Goal: Information Seeking & Learning: Find specific fact

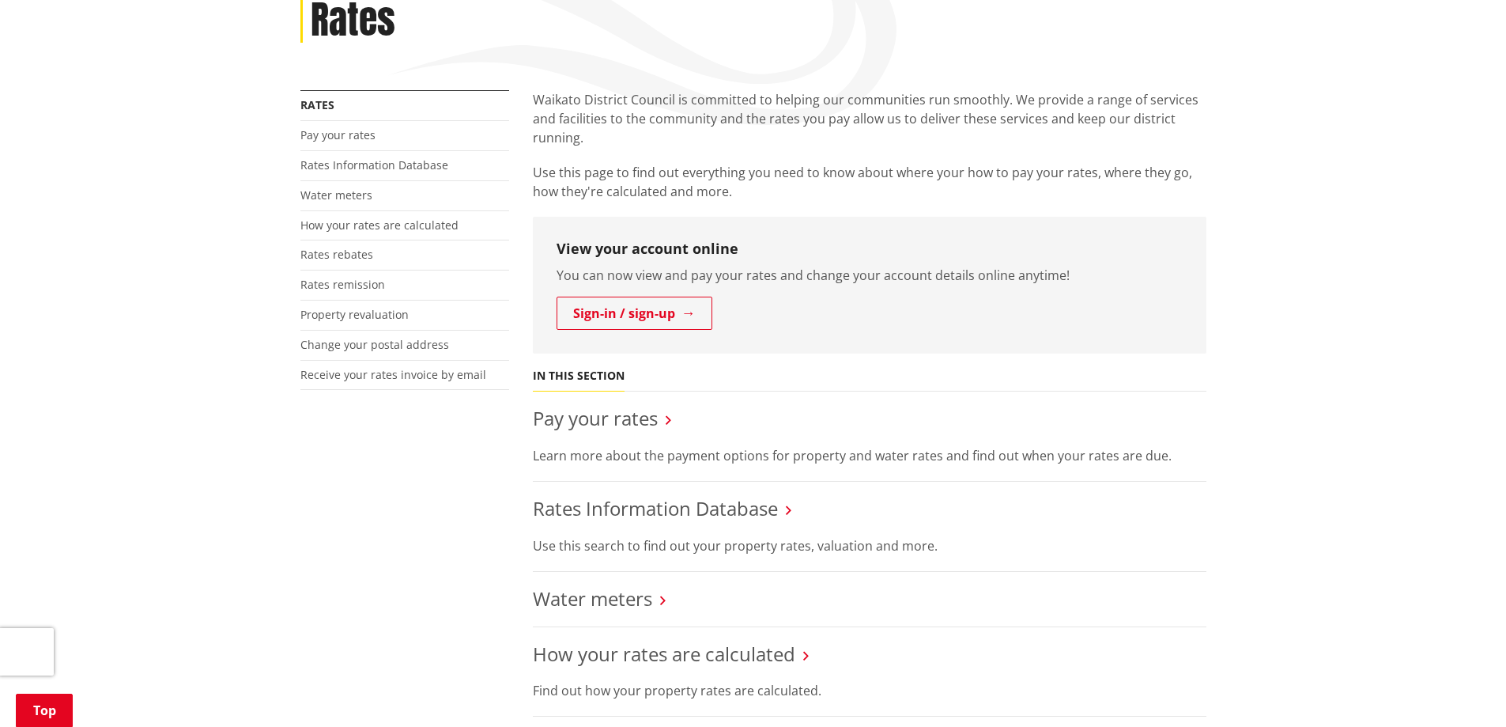
scroll to position [237, 0]
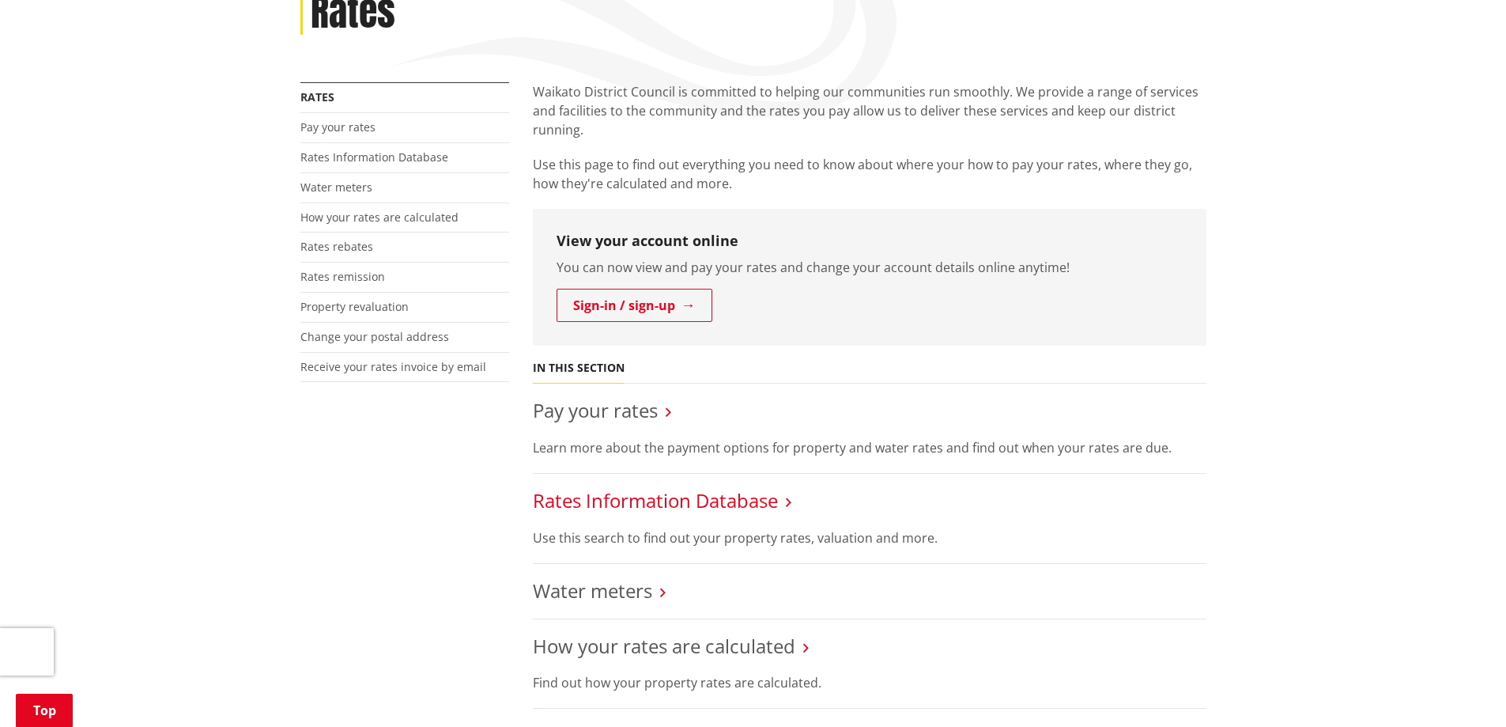
click at [682, 501] on link "Rates Information Database" at bounding box center [655, 500] width 245 height 26
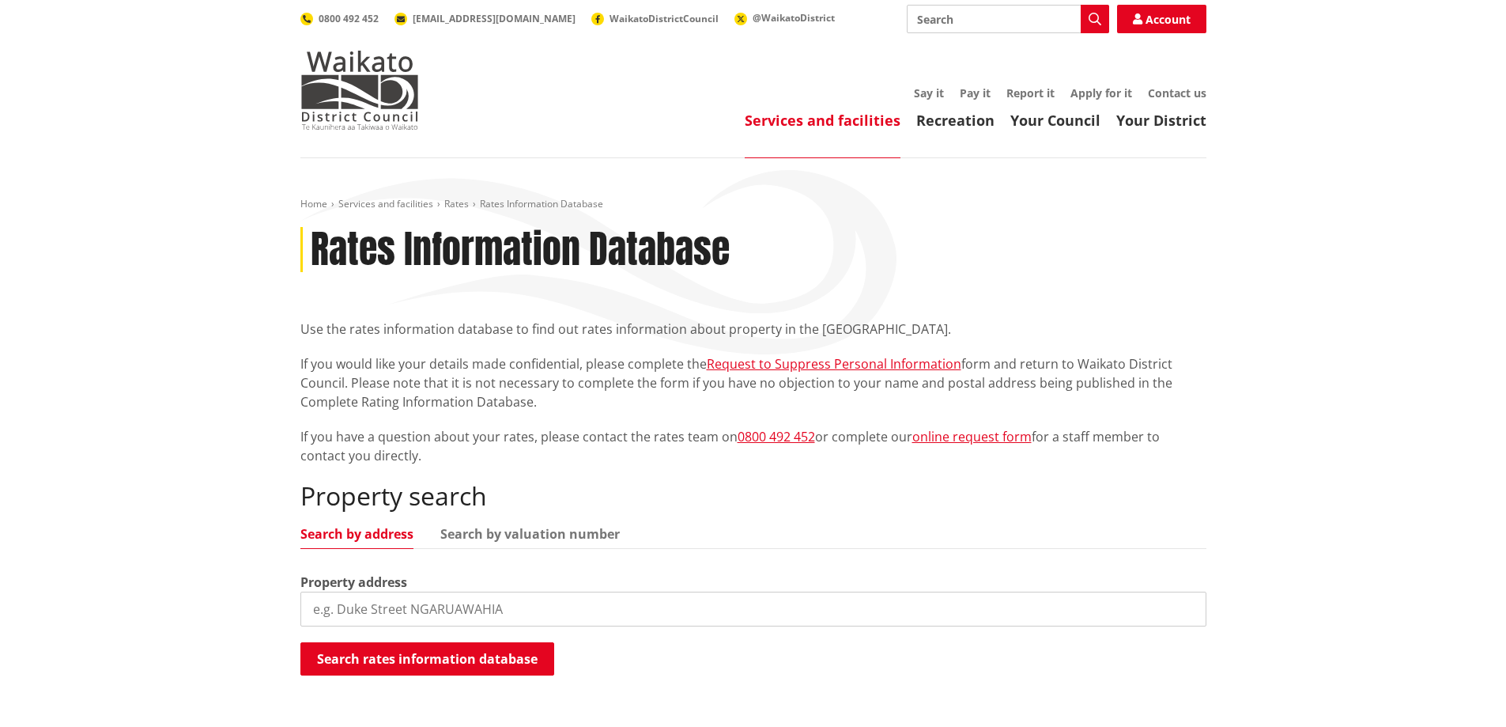
click at [596, 617] on input "search" at bounding box center [754, 609] width 906 height 35
click at [542, 648] on button "Search rates information database" at bounding box center [428, 658] width 254 height 33
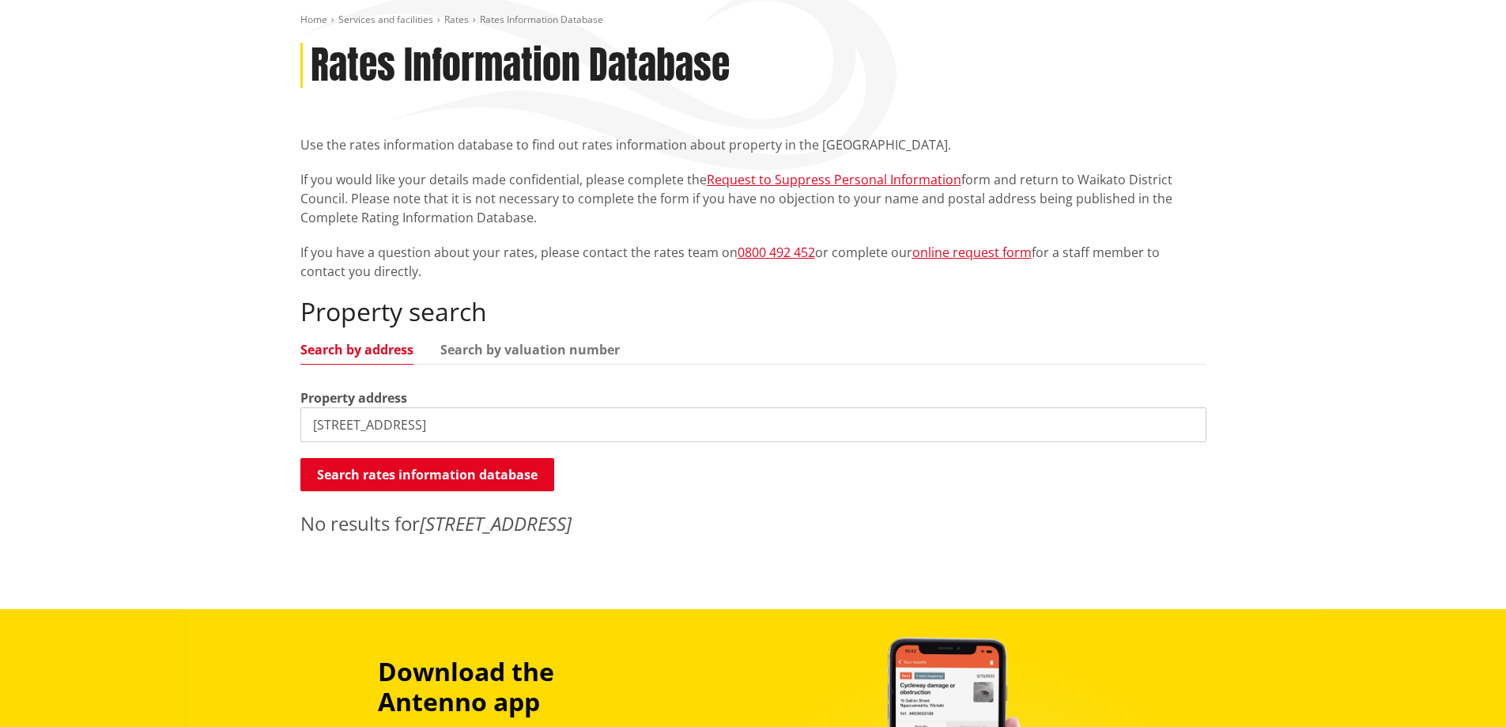
scroll to position [237, 0]
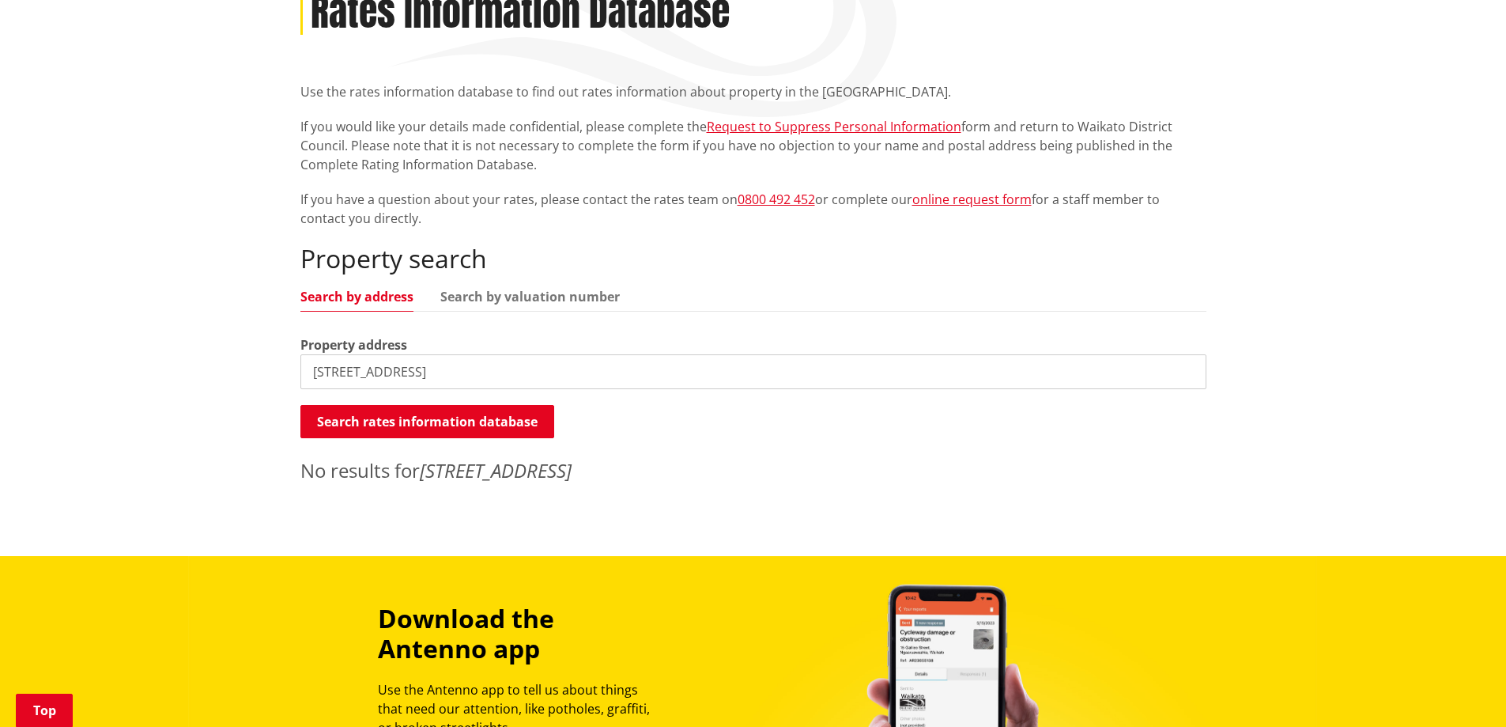
click at [493, 366] on input "[STREET_ADDRESS]" at bounding box center [754, 371] width 906 height 35
drag, startPoint x: 493, startPoint y: 366, endPoint x: 452, endPoint y: 375, distance: 42.0
click at [452, 375] on input "[STREET_ADDRESS]" at bounding box center [754, 371] width 906 height 35
click at [497, 413] on button "Search rates information database" at bounding box center [428, 421] width 254 height 33
click at [464, 369] on input "100 Cordyline Crecsent" at bounding box center [754, 371] width 906 height 35
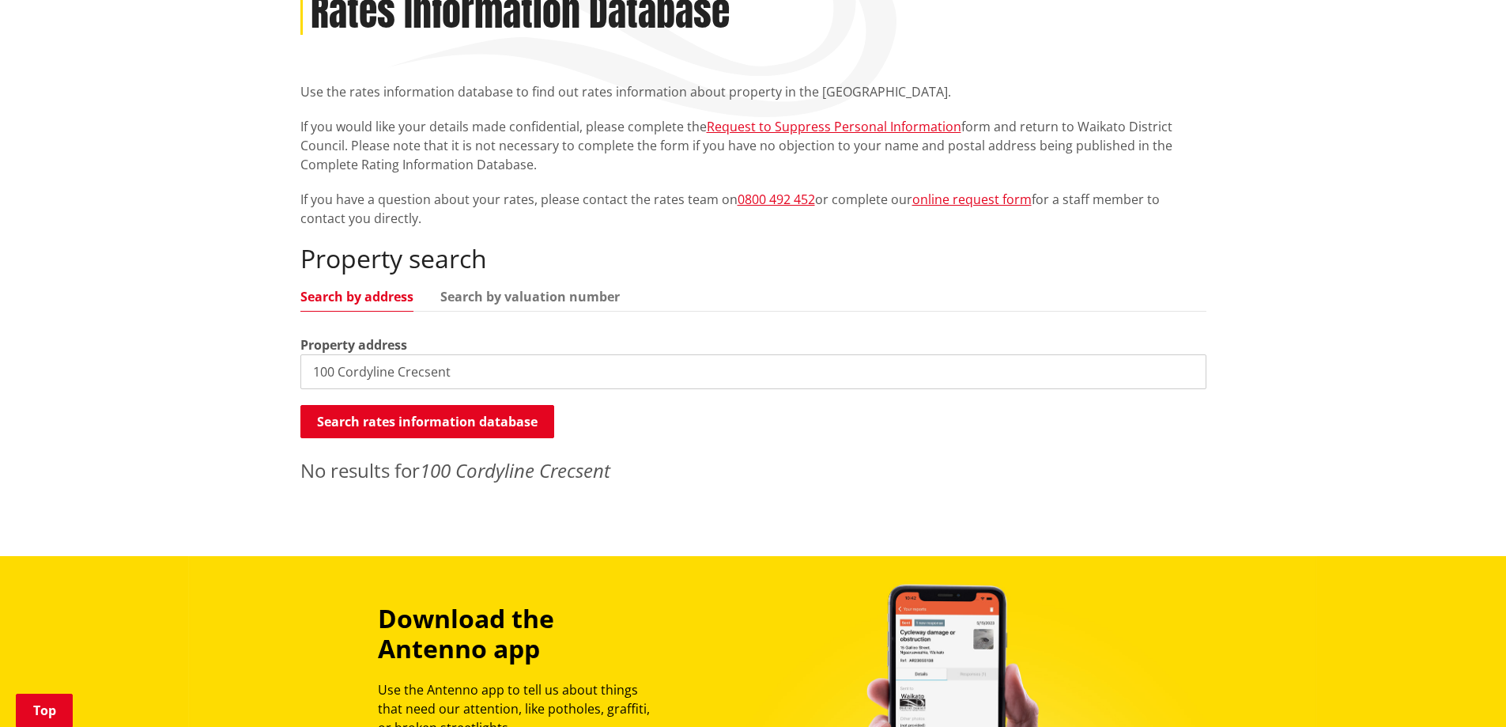
drag, startPoint x: 464, startPoint y: 369, endPoint x: 429, endPoint y: 374, distance: 35.1
click at [429, 374] on input "100 Cordyline Crecsent" at bounding box center [754, 371] width 906 height 35
type input "100 Cordyline"
click at [521, 420] on button "Search rates information database" at bounding box center [428, 421] width 254 height 33
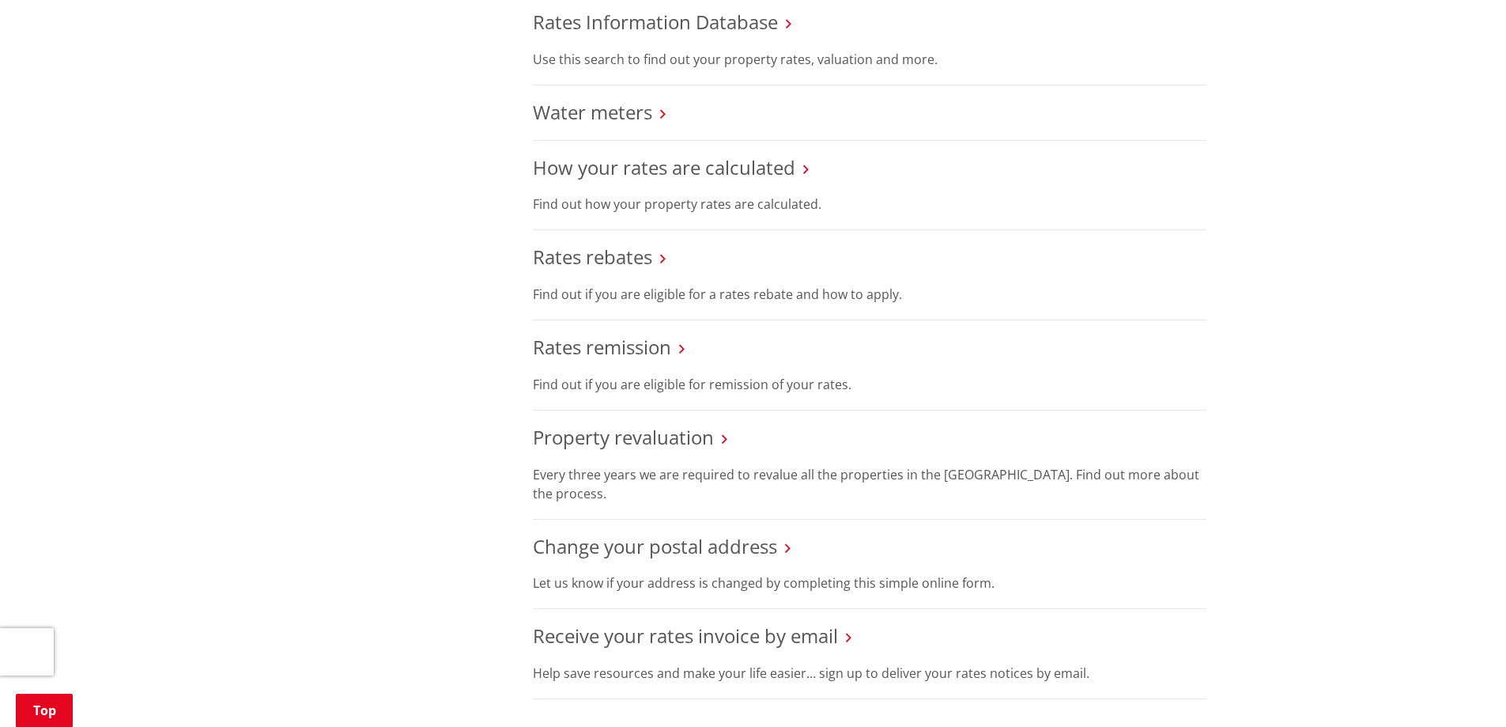
scroll to position [316, 0]
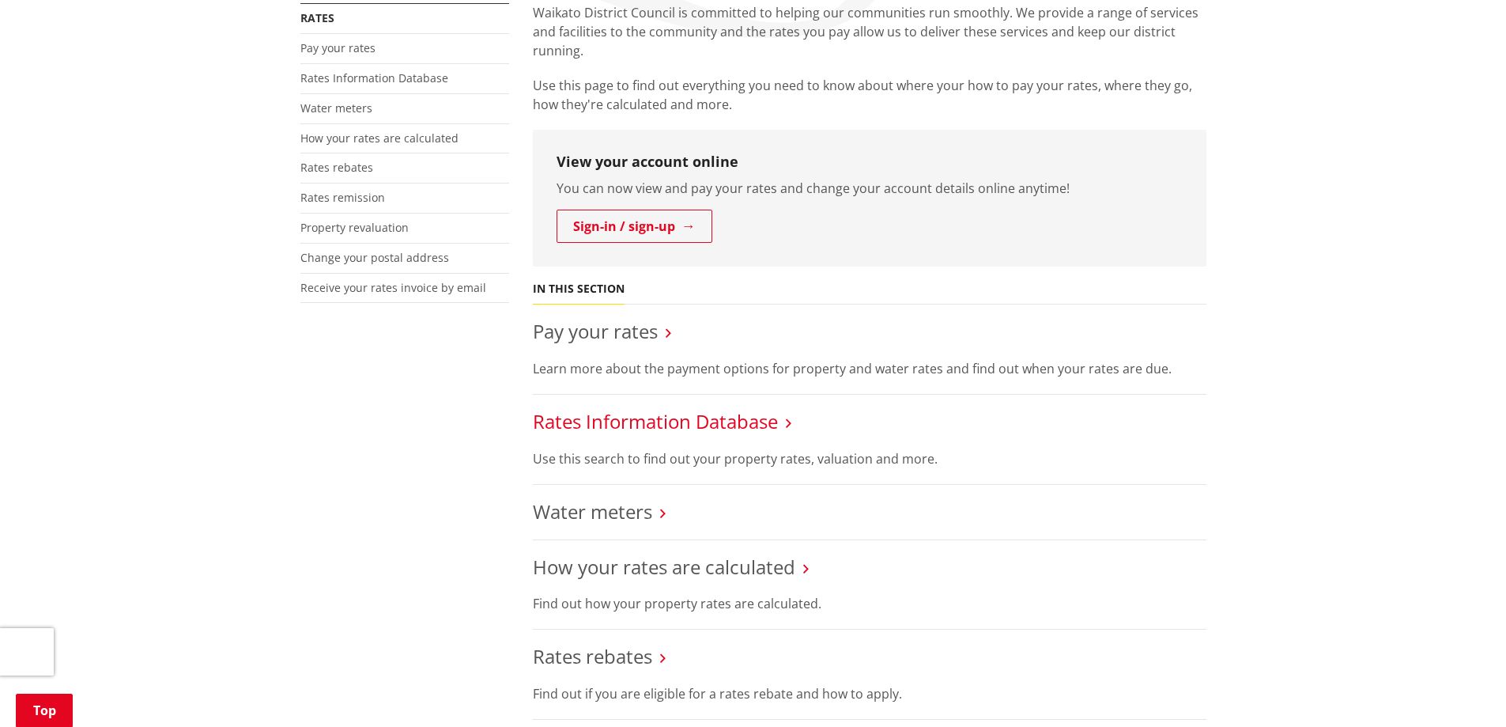
click at [603, 424] on link "Rates Information Database" at bounding box center [655, 421] width 245 height 26
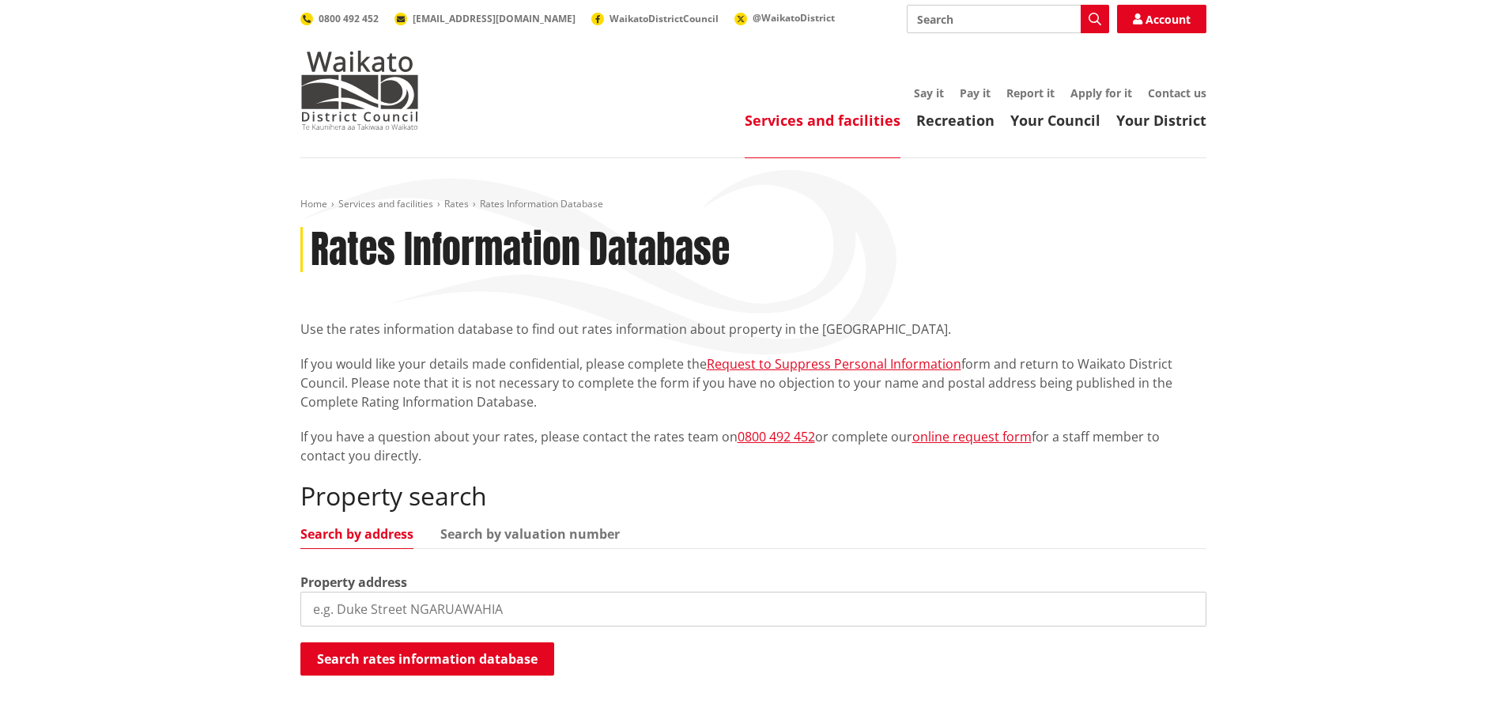
click at [560, 608] on input "search" at bounding box center [754, 609] width 906 height 35
click at [387, 607] on input "100 CordylinCres, Matarangi" at bounding box center [754, 609] width 906 height 35
type input "100 Cordyline Cres, Matarangi"
click at [428, 645] on button "Search rates information database" at bounding box center [428, 658] width 254 height 33
